Goal: Task Accomplishment & Management: Complete application form

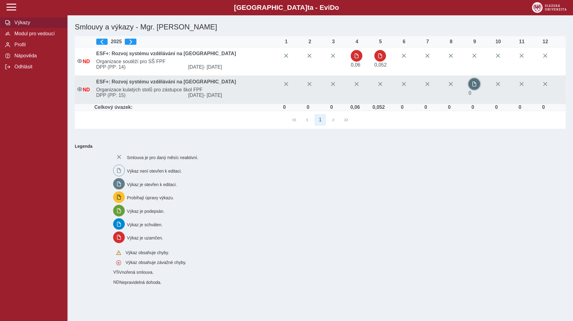
click at [476, 82] on span "button" at bounding box center [474, 84] width 5 height 5
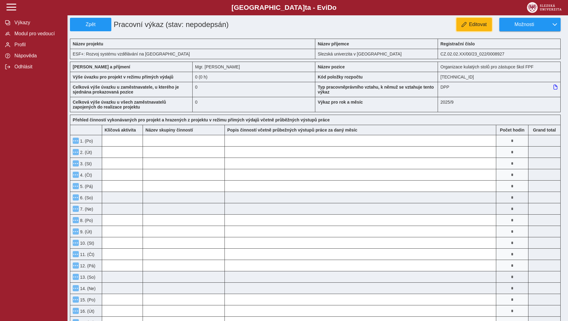
click at [472, 25] on span "Editovat" at bounding box center [478, 25] width 18 height 6
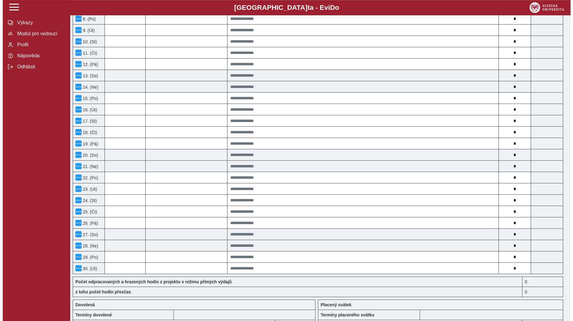
scroll to position [250, 0]
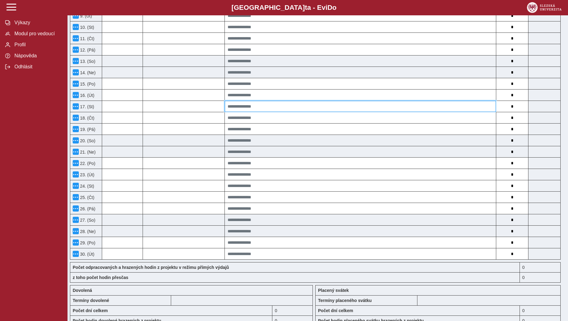
click at [359, 110] on input at bounding box center [360, 106] width 271 height 11
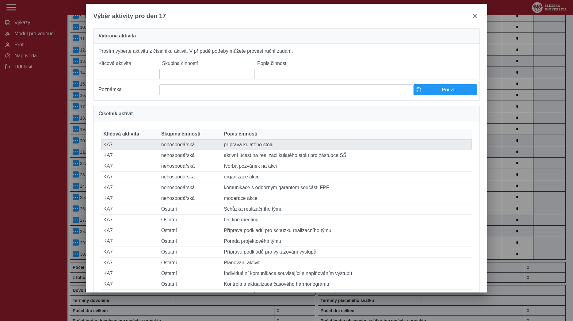
click at [269, 148] on td "Popis činnosti příprava kulatého stolu" at bounding box center [347, 145] width 251 height 11
type input "***"
type input "**********"
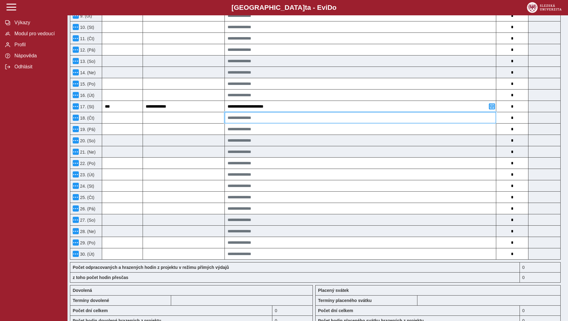
click at [337, 120] on input at bounding box center [360, 117] width 271 height 11
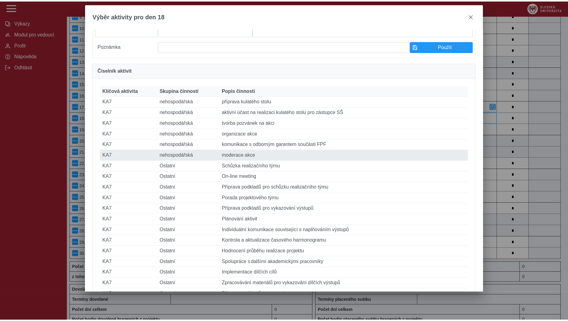
scroll to position [39, 0]
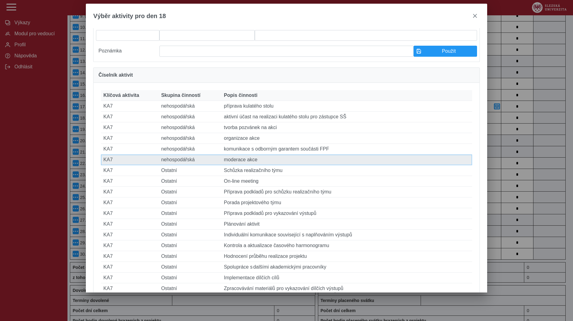
click at [245, 165] on td "Popis činnosti moderace akce" at bounding box center [347, 160] width 251 height 11
type input "***"
type input "**********"
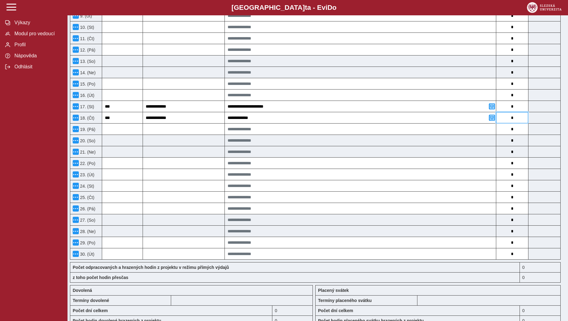
click at [513, 120] on input "*" at bounding box center [512, 117] width 32 height 11
click at [513, 108] on input "*" at bounding box center [512, 106] width 32 height 11
type input "*"
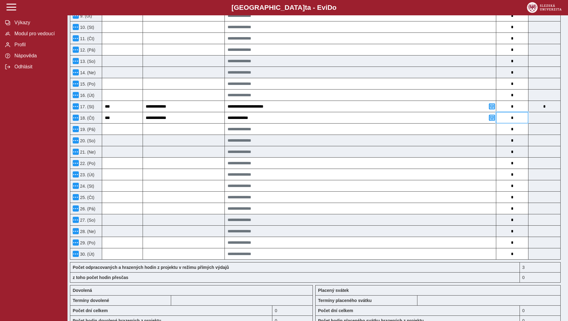
drag, startPoint x: 511, startPoint y: 121, endPoint x: 515, endPoint y: 121, distance: 3.4
click at [515, 121] on input "*" at bounding box center [512, 117] width 32 height 11
type input "*"
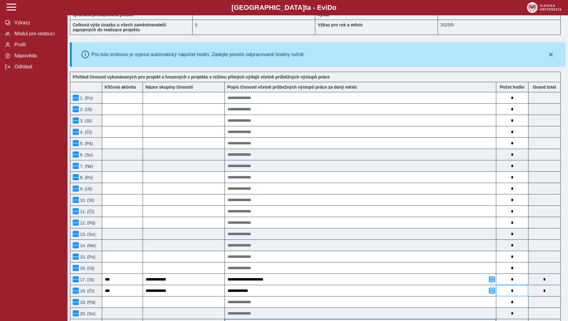
scroll to position [0, 0]
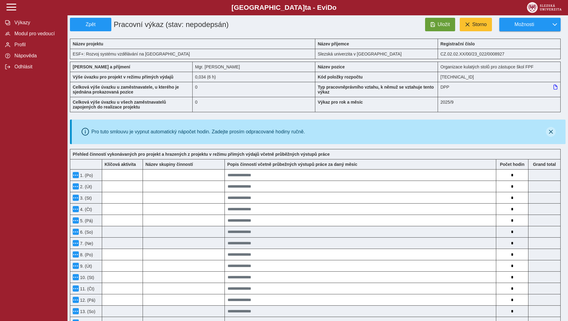
type input "*"
click at [552, 134] on icon "button" at bounding box center [551, 131] width 5 height 5
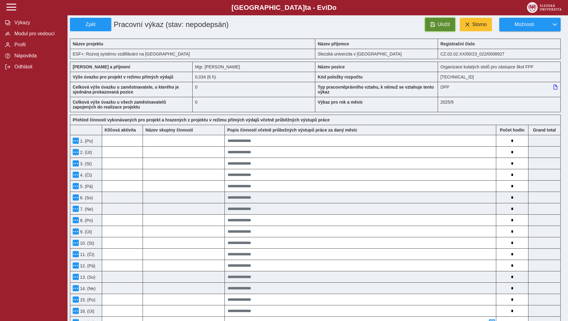
click at [440, 23] on span "Uložit" at bounding box center [444, 25] width 12 height 6
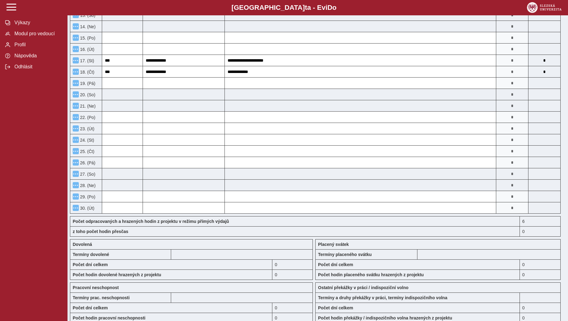
scroll to position [387, 0]
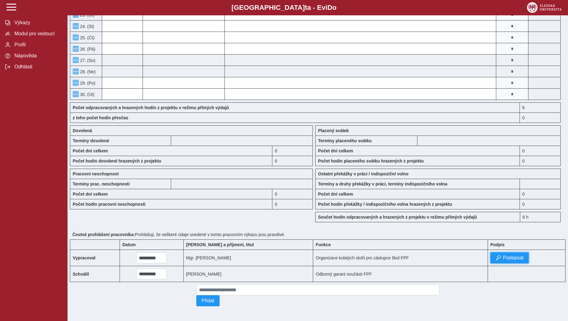
click at [503, 257] on span "Podepsat" at bounding box center [513, 258] width 21 height 6
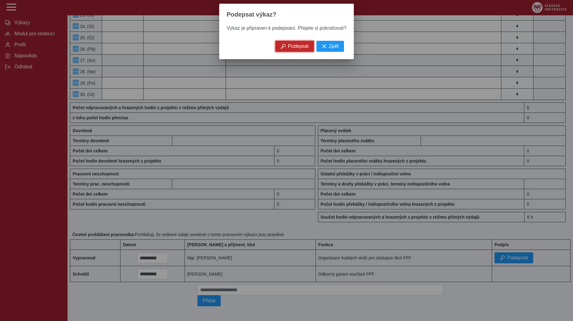
click at [289, 47] on span "Podepsat" at bounding box center [298, 47] width 21 height 6
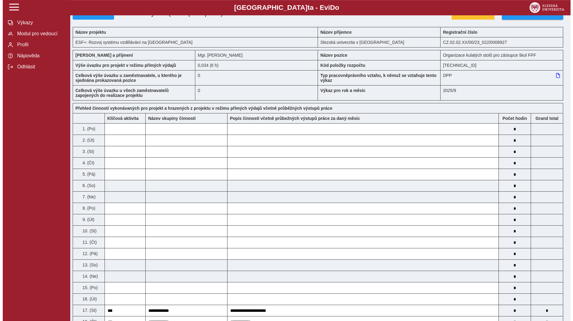
scroll to position [0, 0]
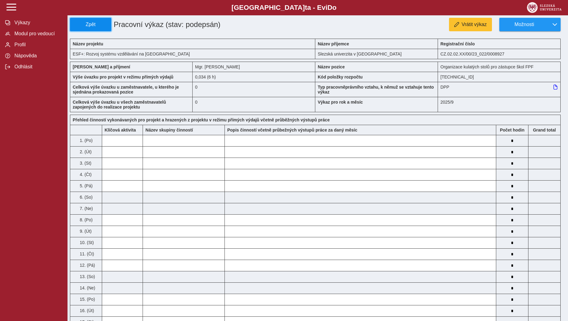
click at [103, 26] on span "Zpět" at bounding box center [91, 25] width 36 height 6
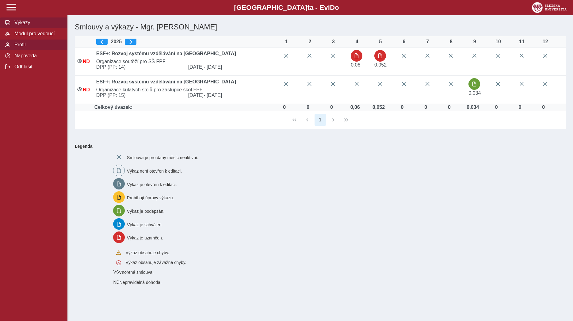
click at [33, 48] on span "Profil" at bounding box center [38, 45] width 50 height 6
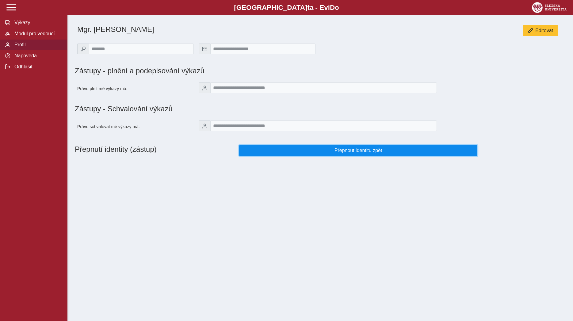
click at [268, 153] on span "Přepnout identitu zpět" at bounding box center [359, 151] width 228 height 6
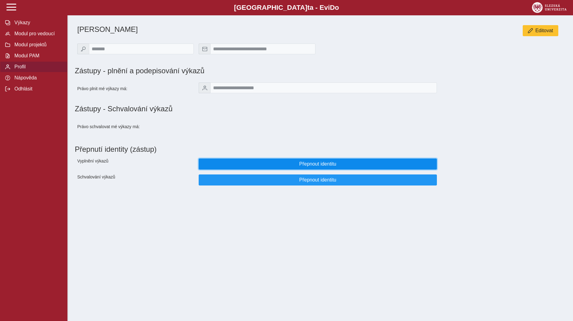
click at [253, 170] on button "Přepnout identitu" at bounding box center [318, 164] width 238 height 11
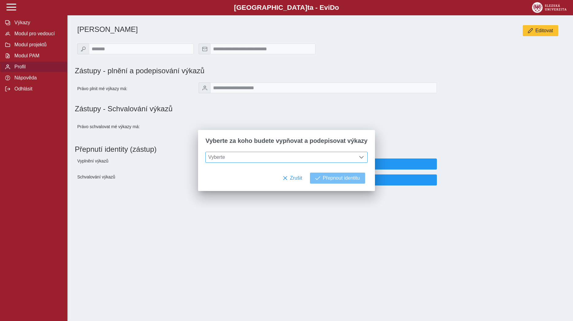
click at [247, 157] on span "Vyberte" at bounding box center [281, 157] width 150 height 10
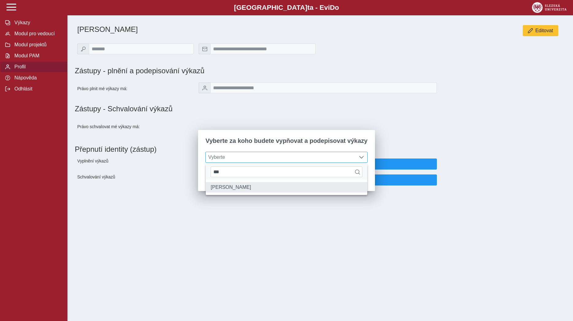
type input "***"
click at [241, 185] on li "[PERSON_NAME]" at bounding box center [286, 187] width 161 height 10
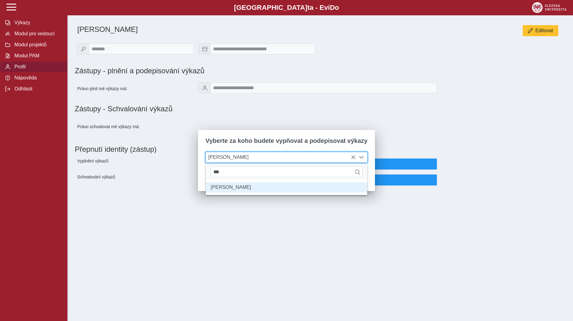
scroll to position [3, 25]
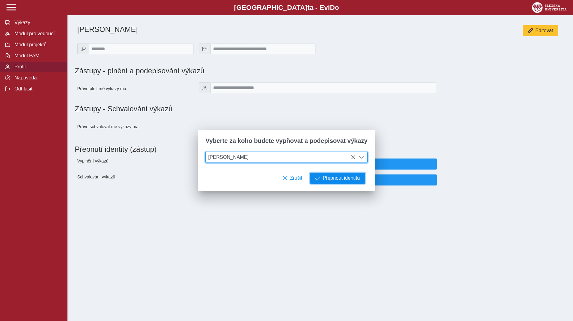
click at [330, 183] on button "Přepnout identitu" at bounding box center [337, 178] width 55 height 11
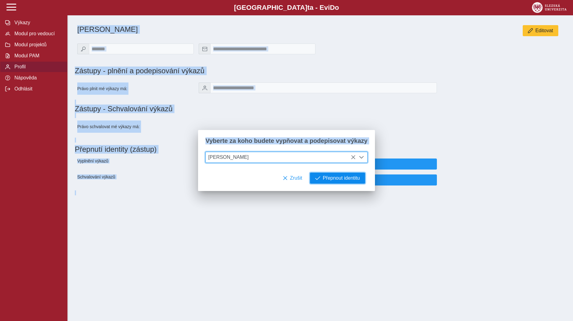
click at [330, 183] on div "**********" at bounding box center [286, 160] width 573 height 321
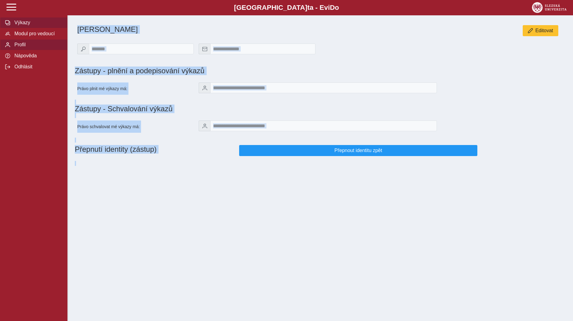
click at [25, 25] on span "Výkazy" at bounding box center [38, 23] width 50 height 6
